Goal: Find contact information: Find contact information

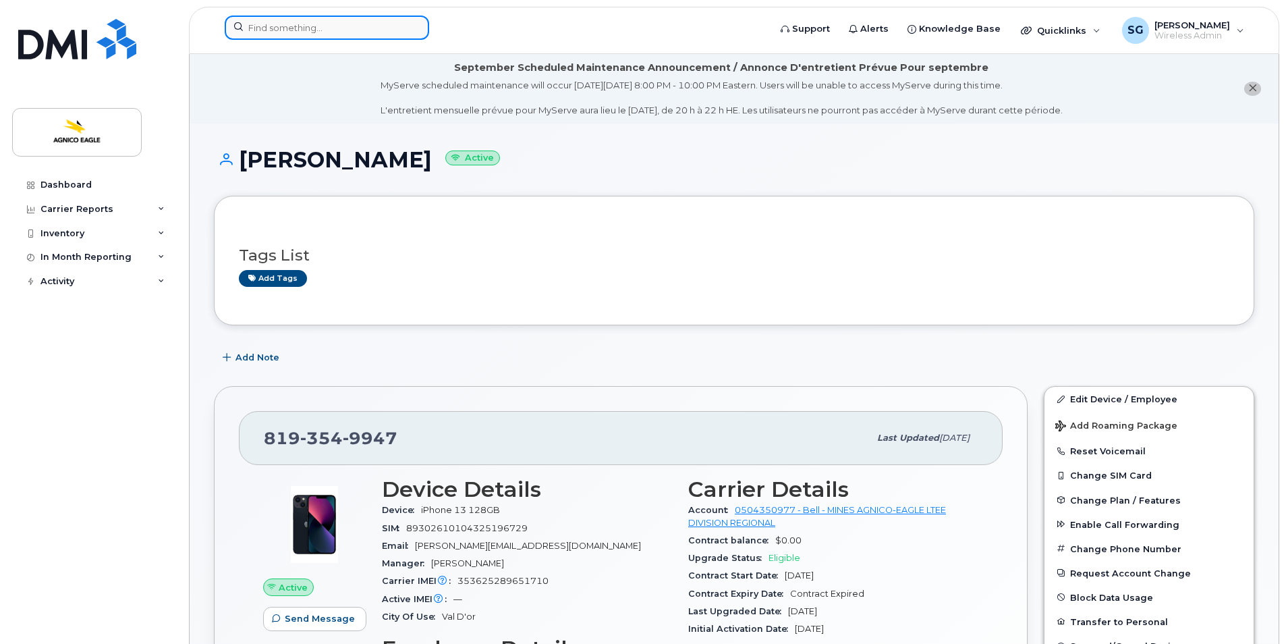
click at [366, 26] on input at bounding box center [327, 28] width 204 height 24
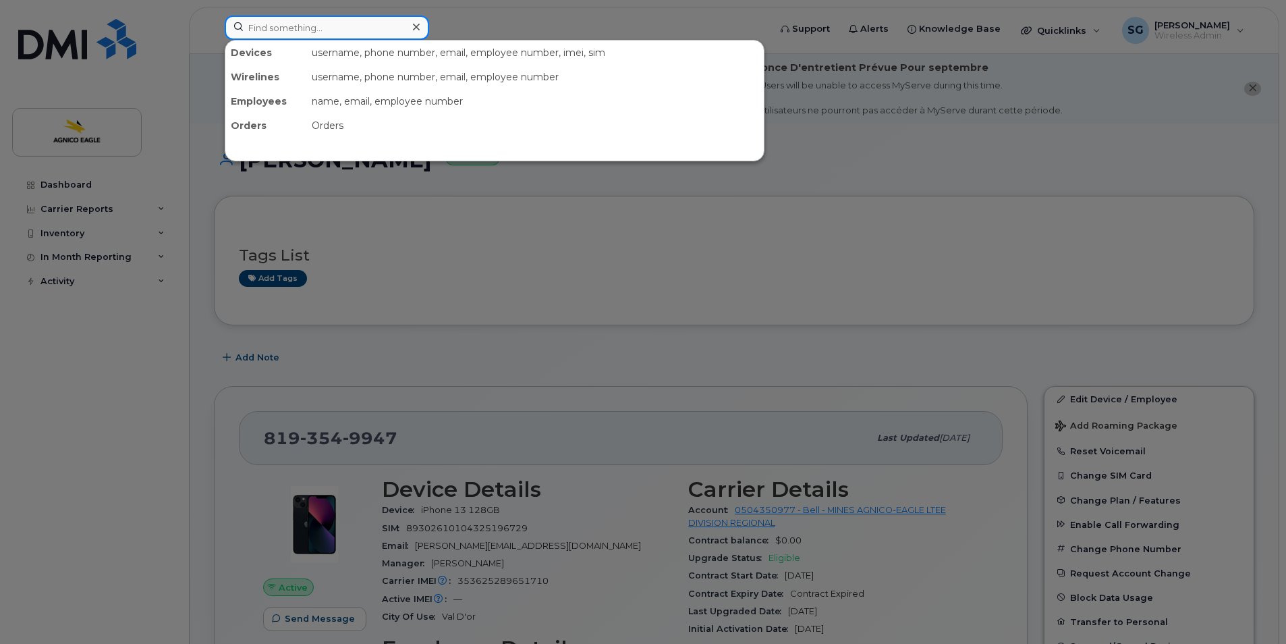
click at [281, 24] on input at bounding box center [327, 28] width 204 height 24
click at [652, 242] on div at bounding box center [643, 322] width 1286 height 644
click at [339, 29] on input at bounding box center [327, 28] width 204 height 24
click at [348, 23] on input at bounding box center [327, 28] width 204 height 24
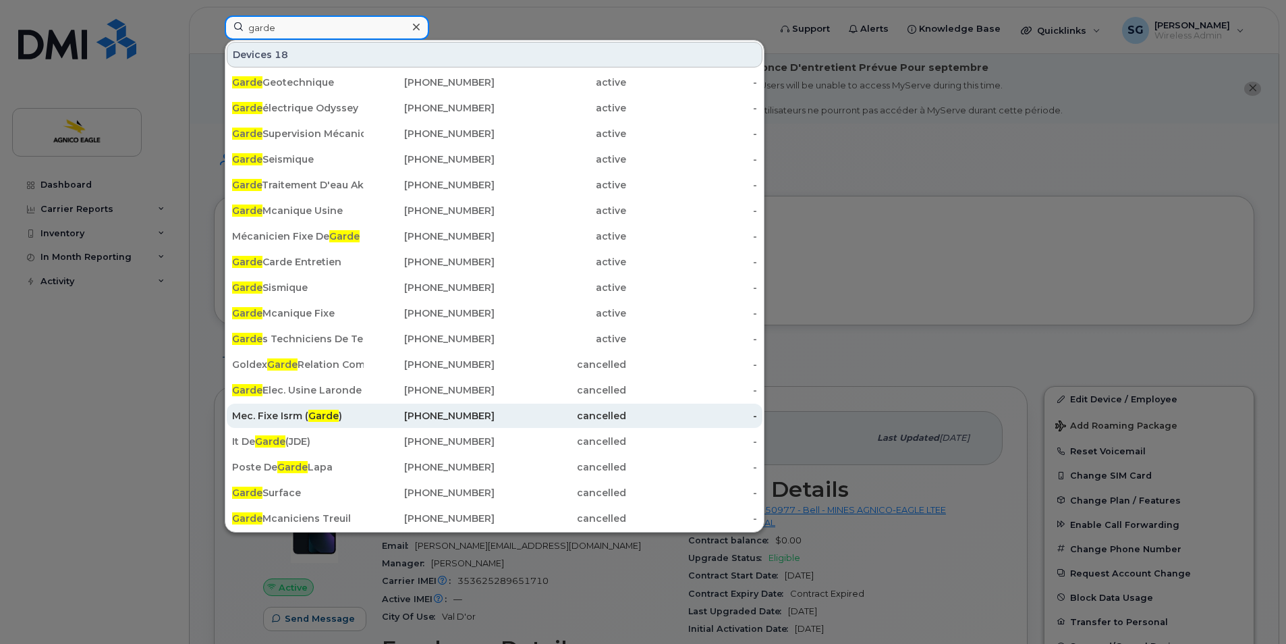
type input "garde"
click at [291, 418] on div "Mec. Fixe Isrm ( Garde )" at bounding box center [298, 415] width 132 height 13
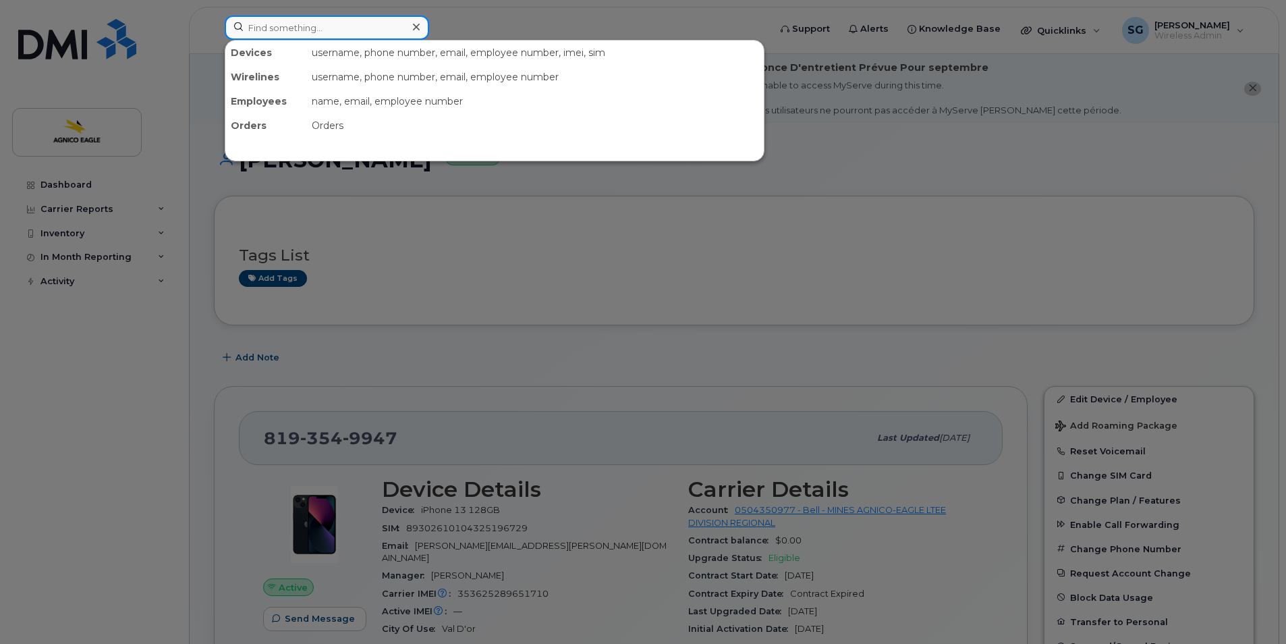
click at [389, 34] on input at bounding box center [327, 28] width 204 height 24
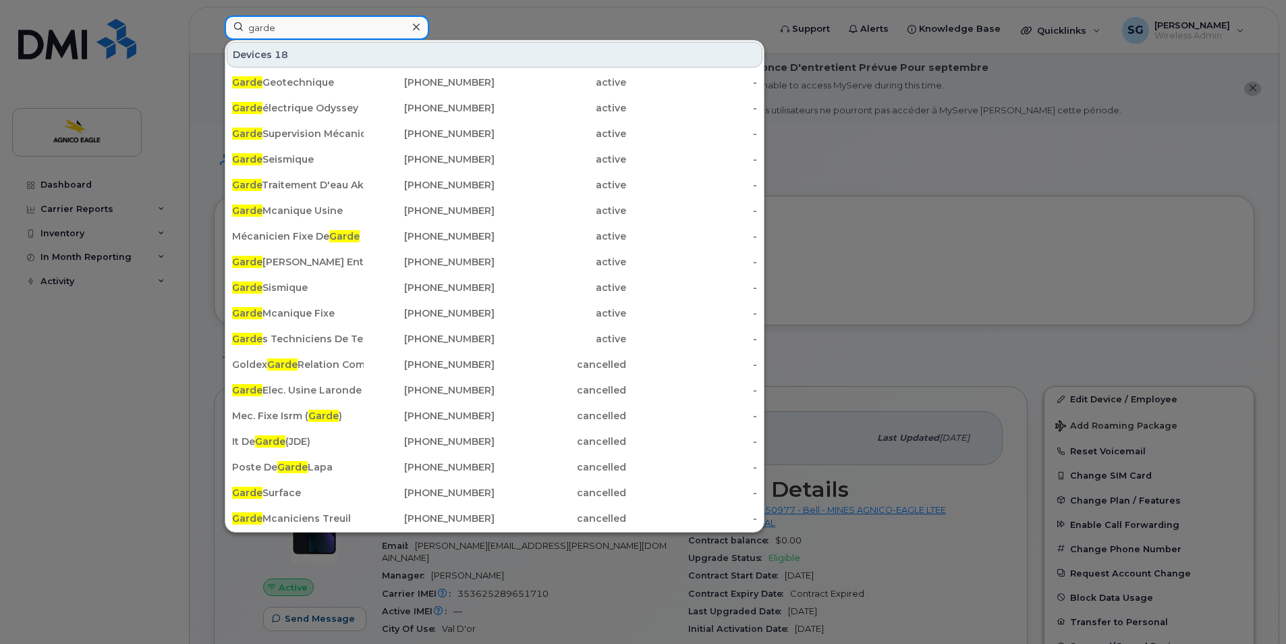
type input "garde"
click at [414, 24] on icon at bounding box center [416, 27] width 7 height 7
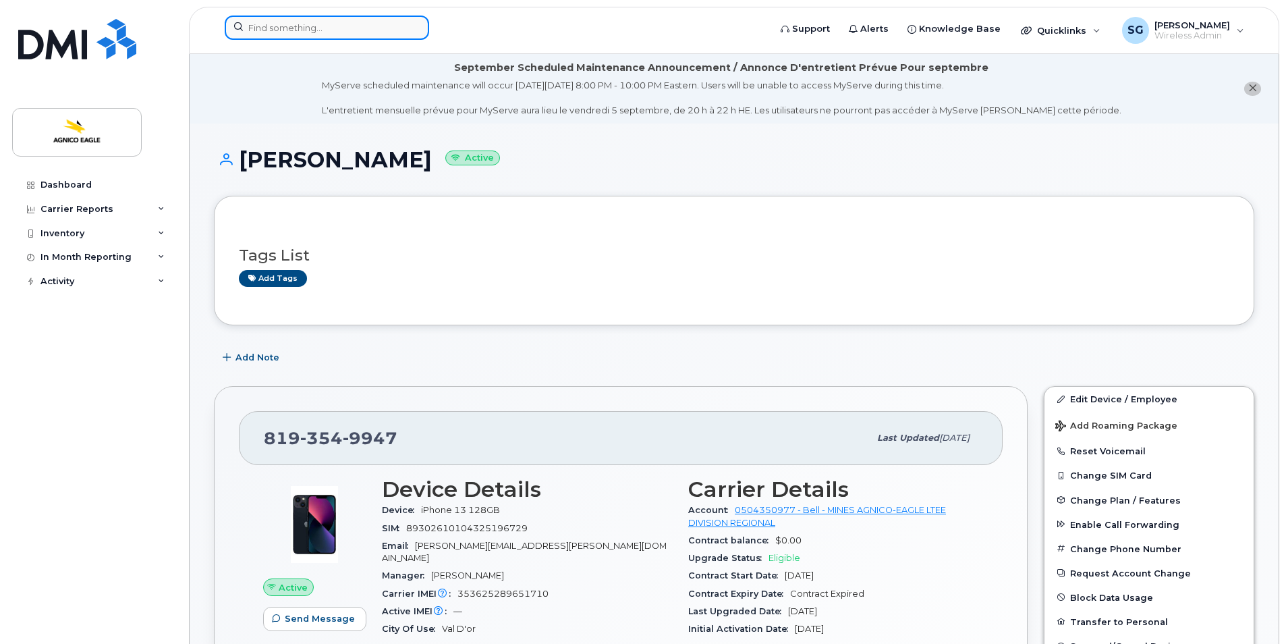
click at [414, 24] on div at bounding box center [327, 28] width 204 height 24
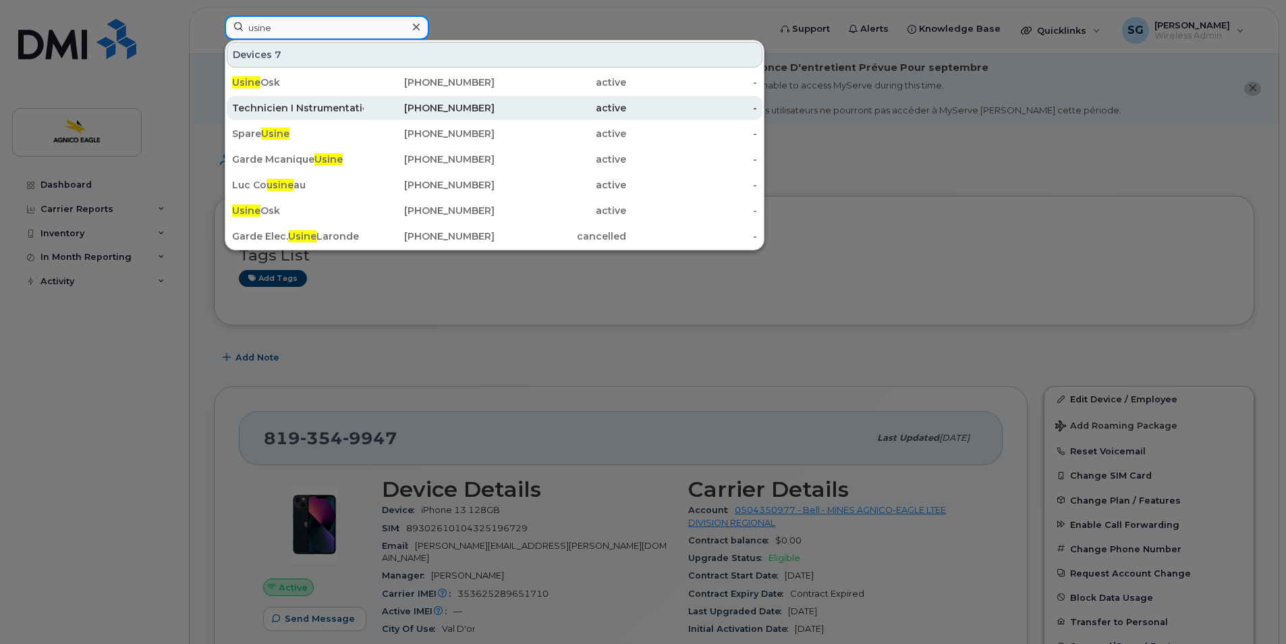
type input "usine"
click at [331, 108] on div "Technicien I Nstrumentation Usine" at bounding box center [298, 107] width 132 height 13
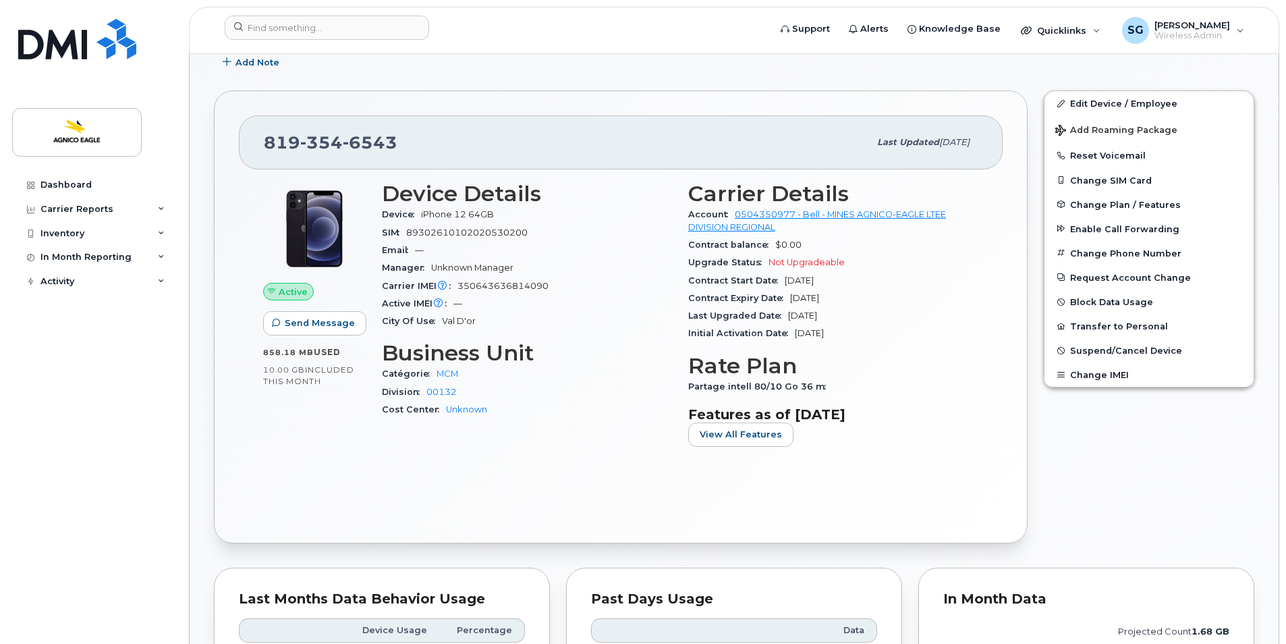
scroll to position [336, 0]
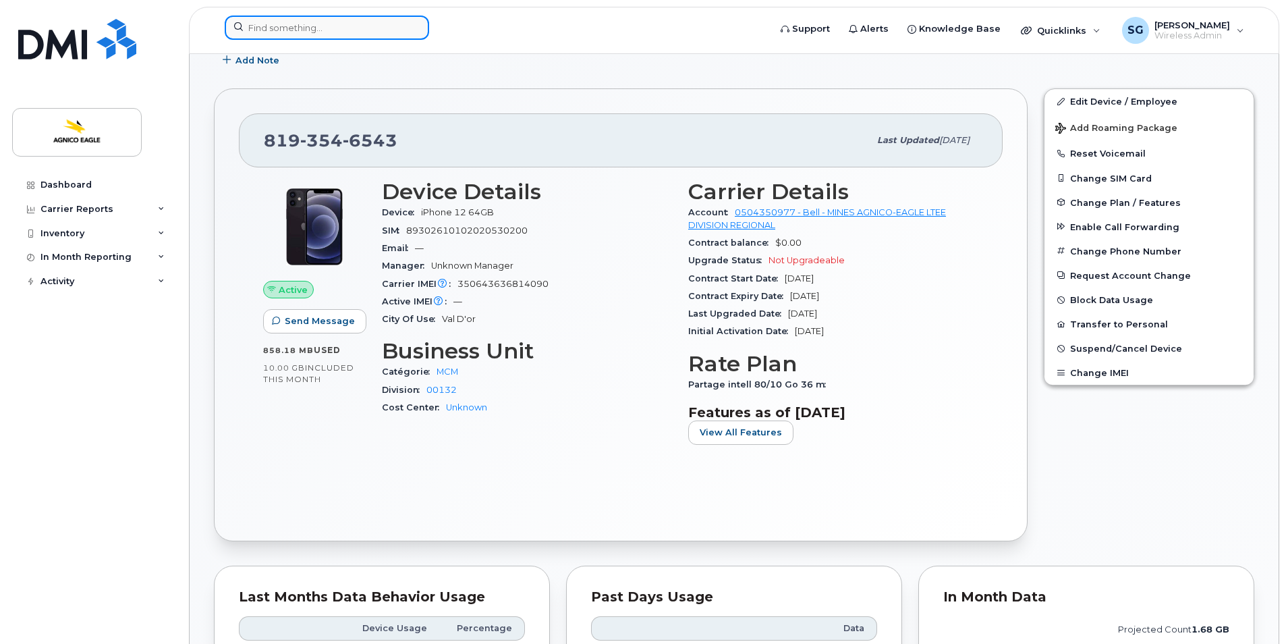
click at [281, 30] on input at bounding box center [327, 28] width 204 height 24
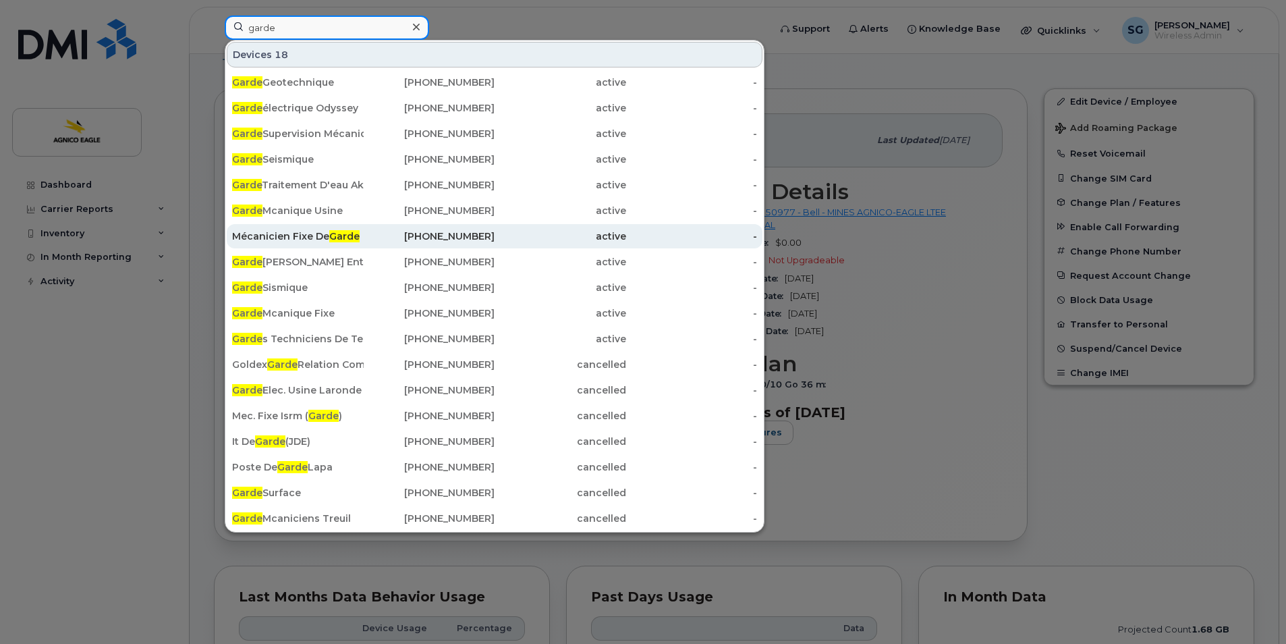
type input "garde"
click at [286, 234] on div "Mécanicien Fixe De Garde" at bounding box center [298, 235] width 132 height 13
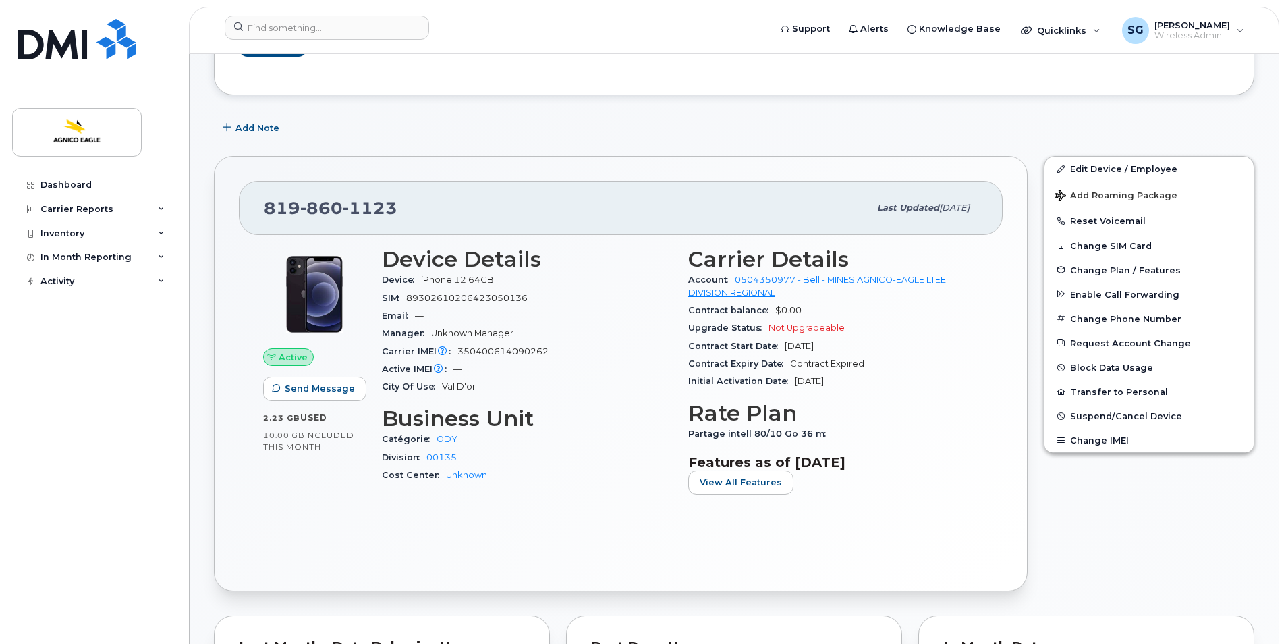
scroll to position [269, 0]
drag, startPoint x: 426, startPoint y: 209, endPoint x: 244, endPoint y: 199, distance: 183.1
click at [244, 199] on div "819 860 1123 Last updated May 01, 2025" at bounding box center [621, 207] width 764 height 54
copy span "819 860 1123"
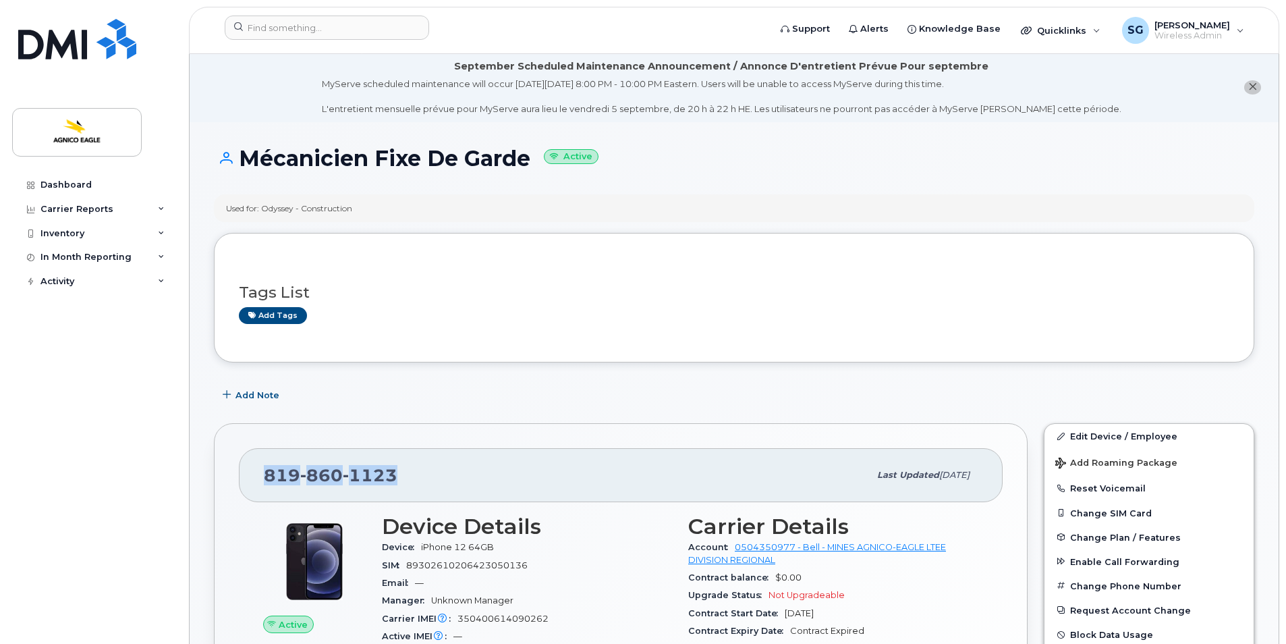
scroll to position [1, 0]
